Goal: Find specific page/section: Find specific page/section

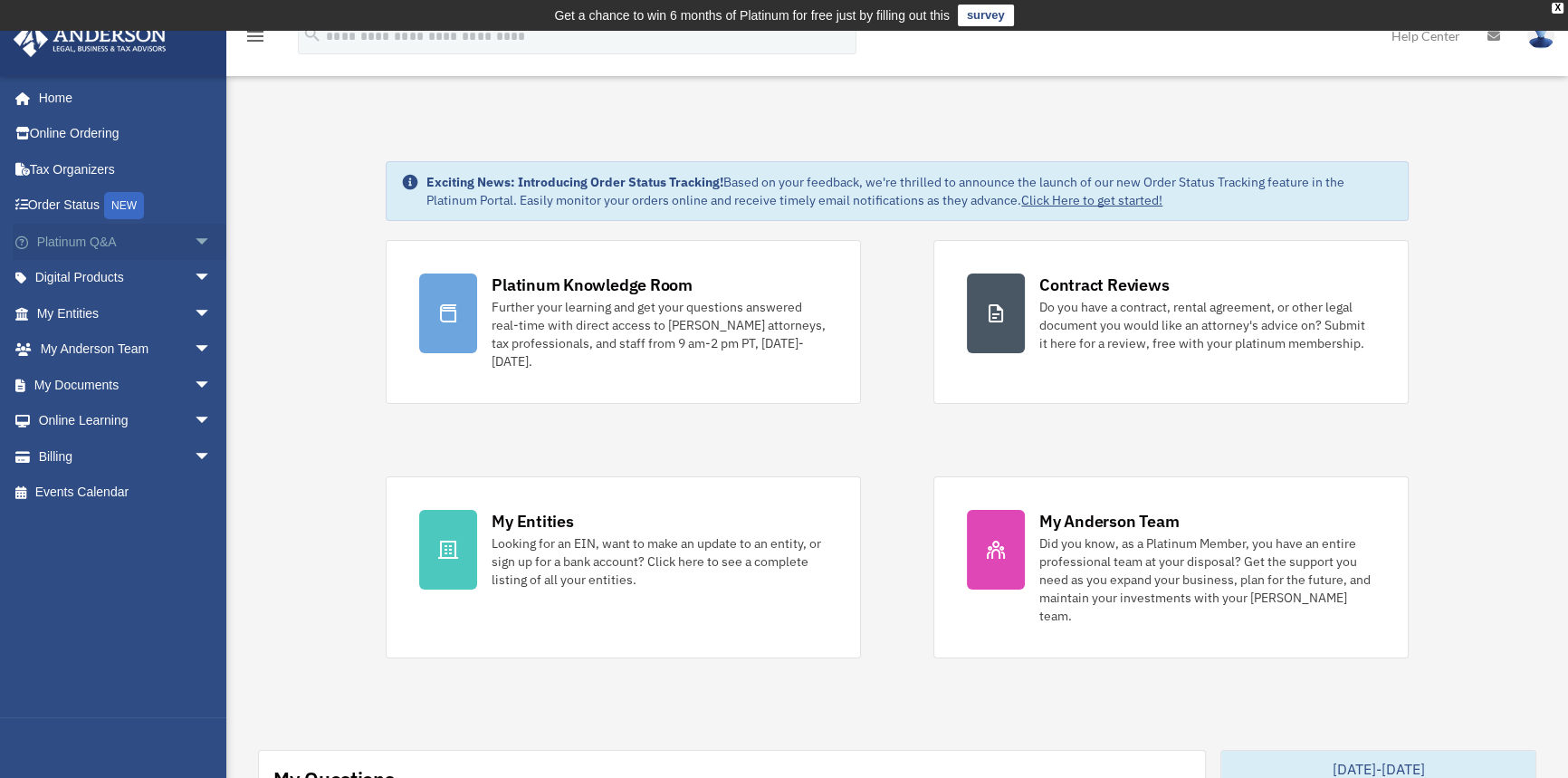
click at [194, 241] on span "arrow_drop_down" at bounding box center [211, 242] width 36 height 37
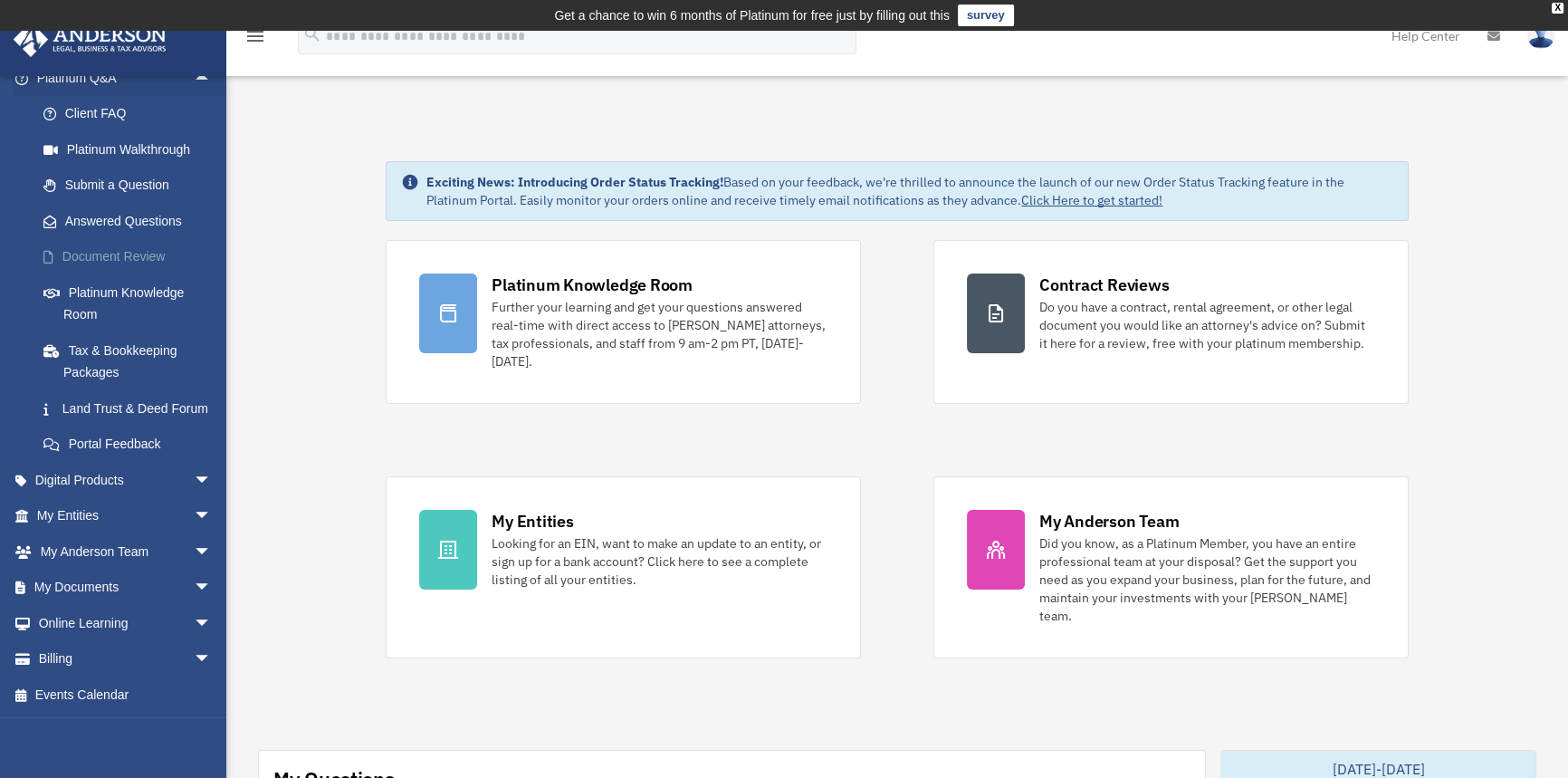
scroll to position [185, 0]
click at [194, 516] on span "arrow_drop_down" at bounding box center [211, 516] width 36 height 37
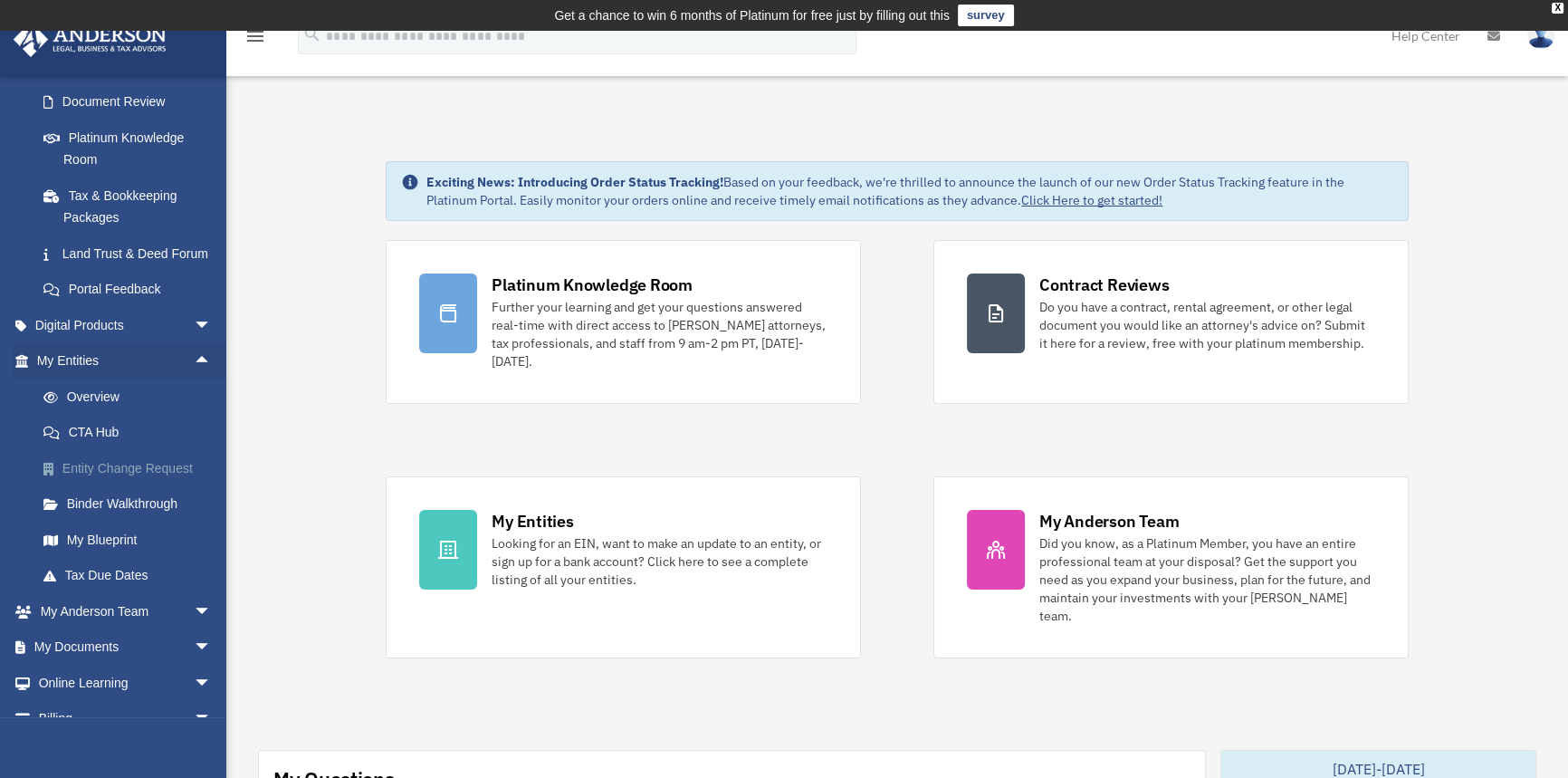
scroll to position [350, 0]
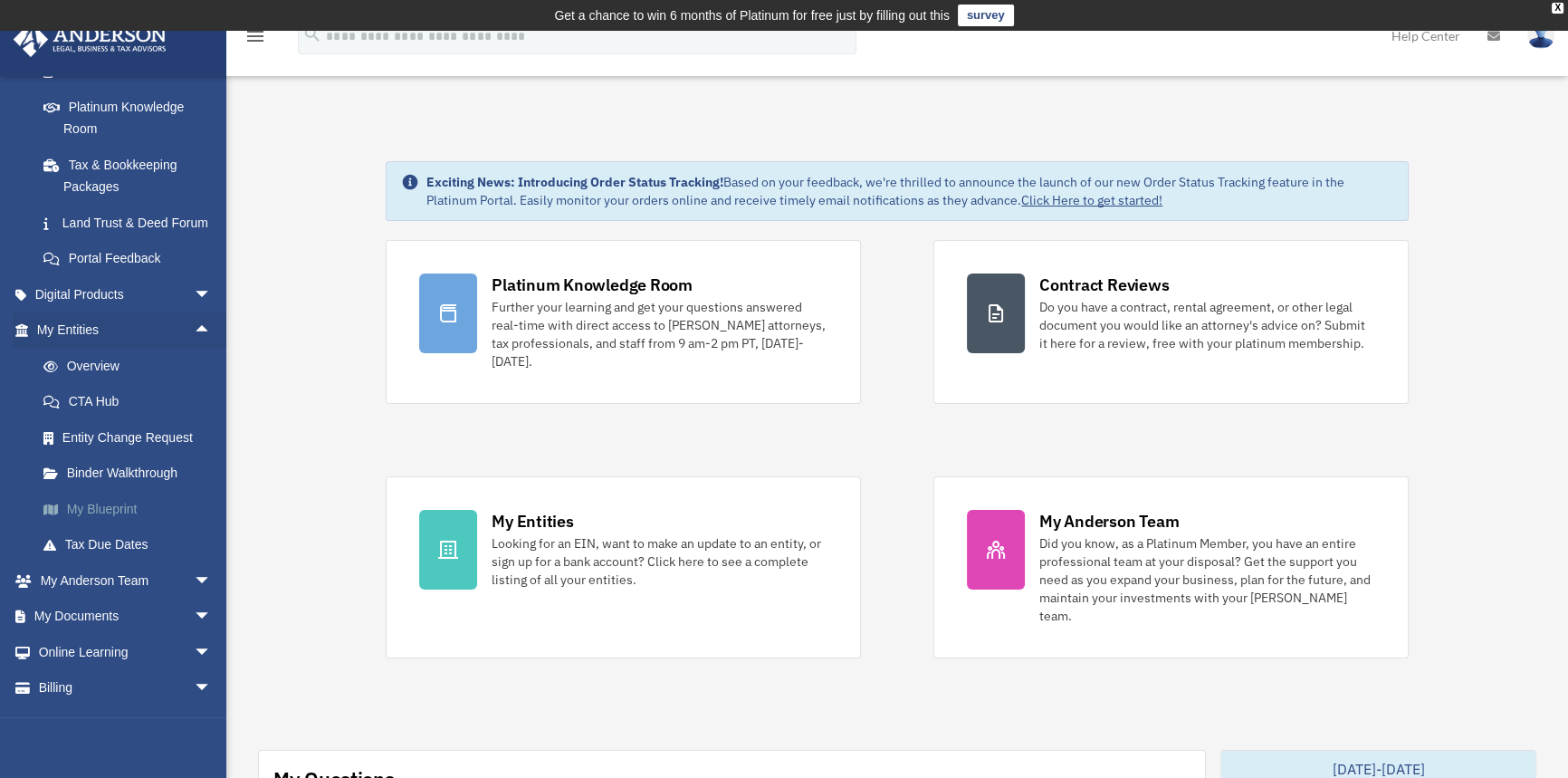
click at [110, 527] on link "My Blueprint" at bounding box center [132, 508] width 214 height 36
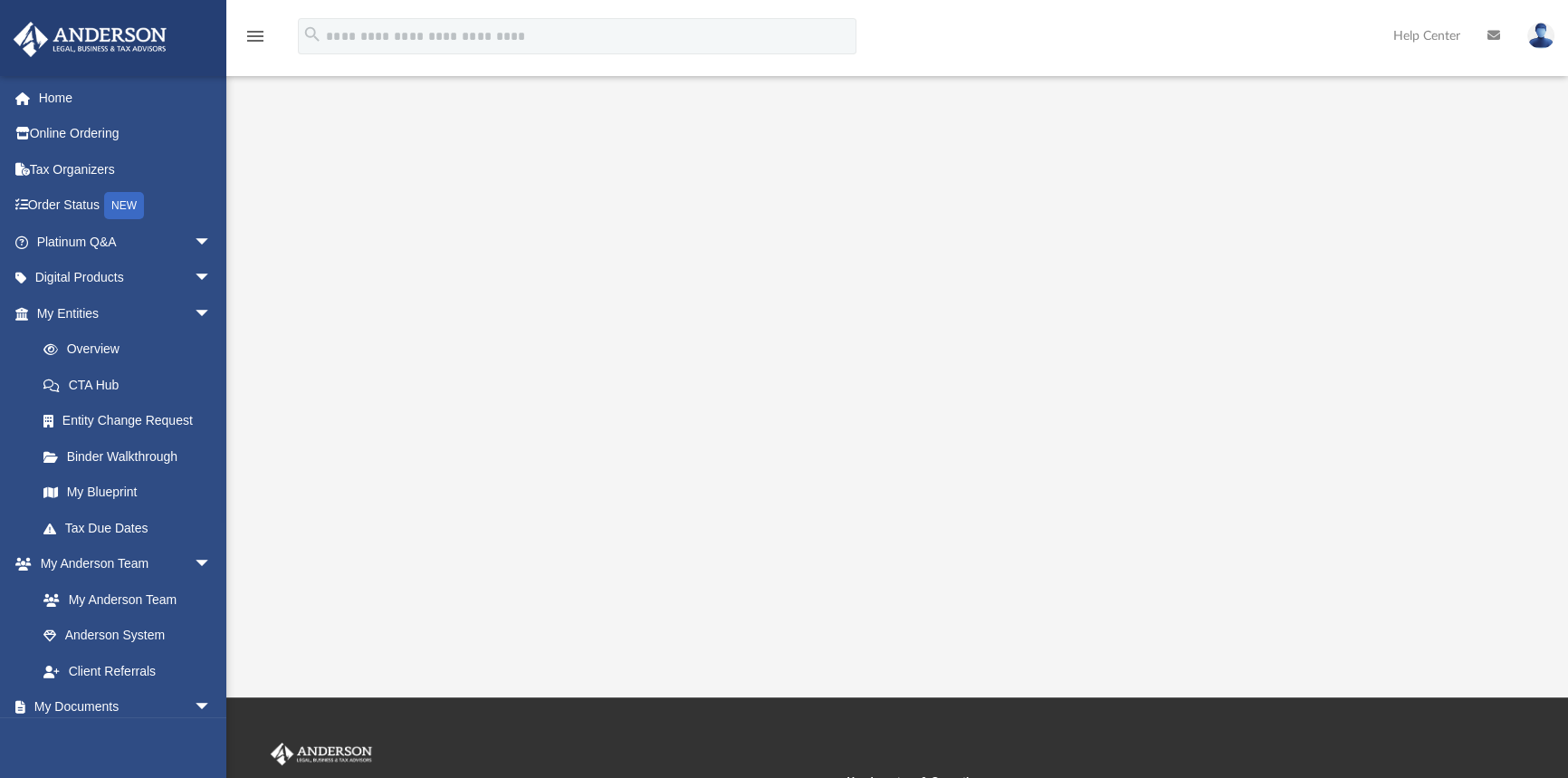
scroll to position [246, 0]
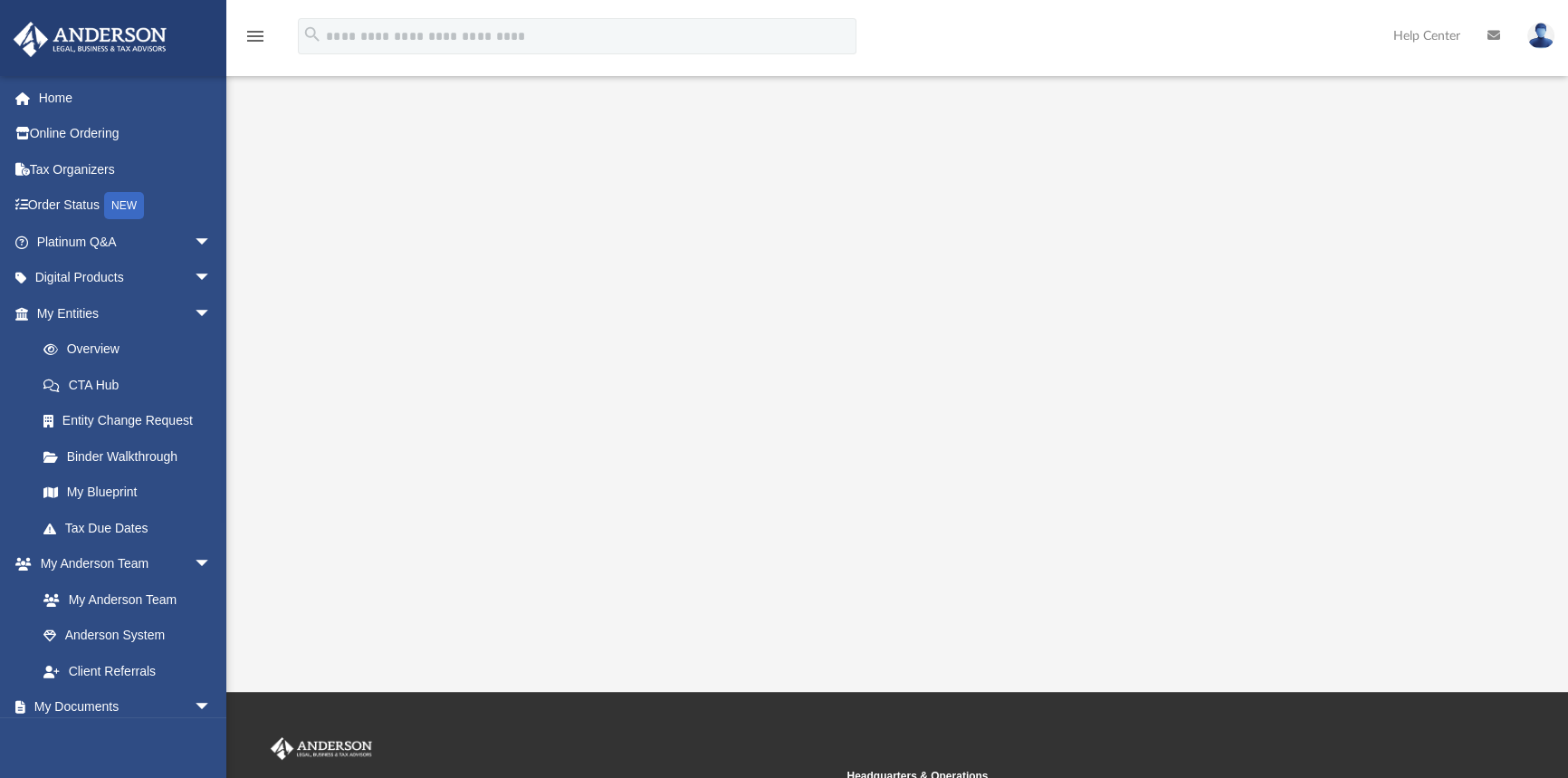
click at [1412, 390] on div at bounding box center [897, 266] width 1208 height 725
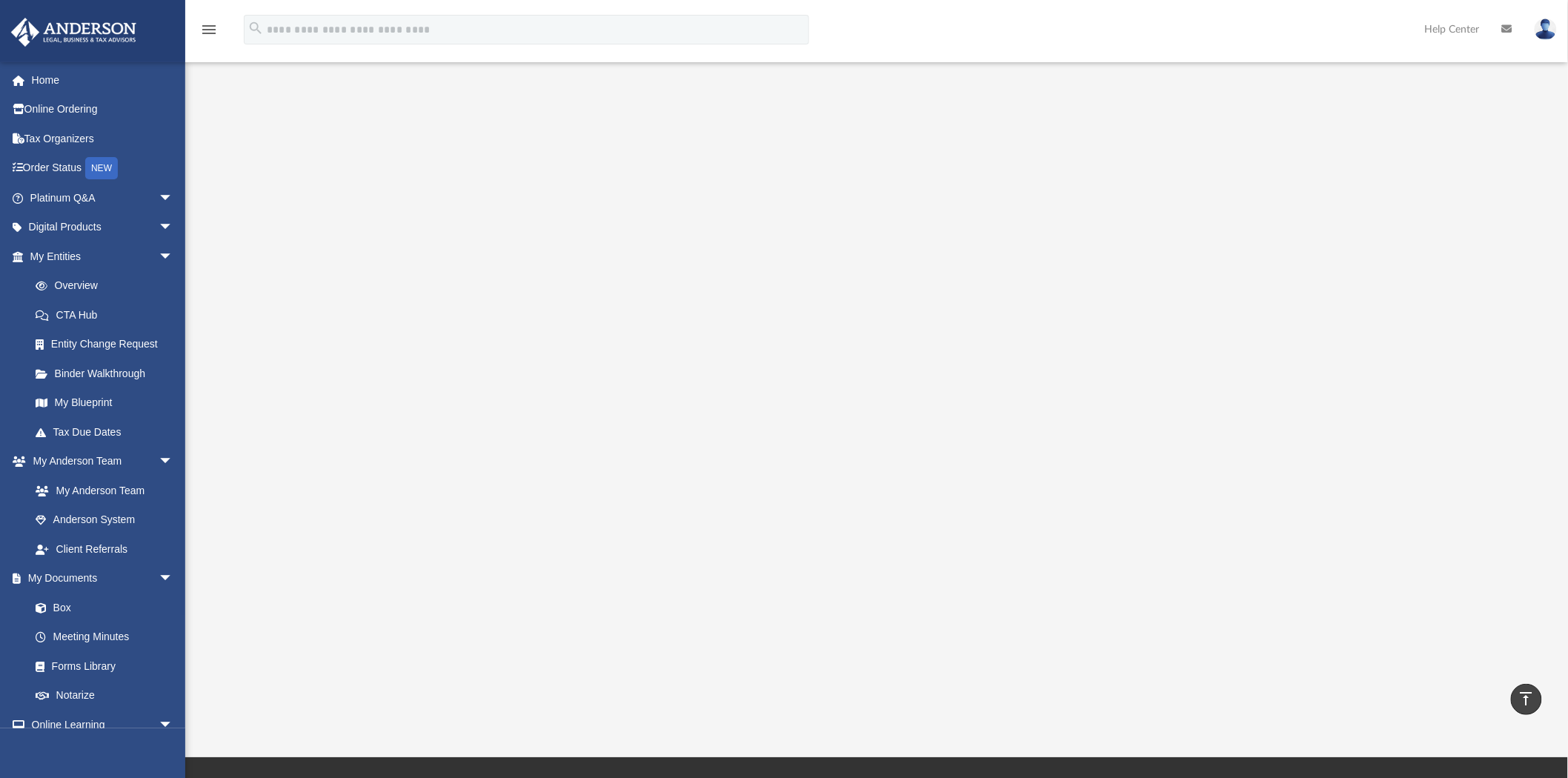
scroll to position [29, 0]
